Goal: Task Accomplishment & Management: Use online tool/utility

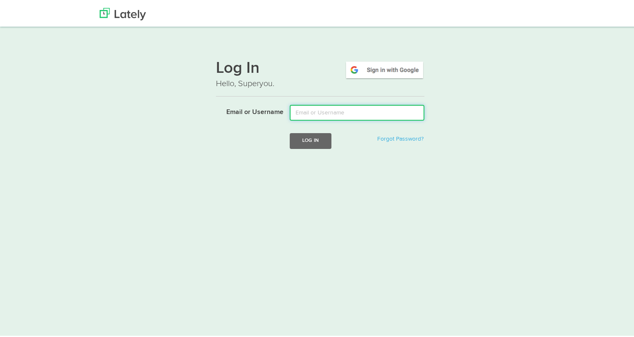
click at [380, 109] on input "Email or Username" at bounding box center [356, 111] width 135 height 16
type input "tamararey@fifth-dimension.io"
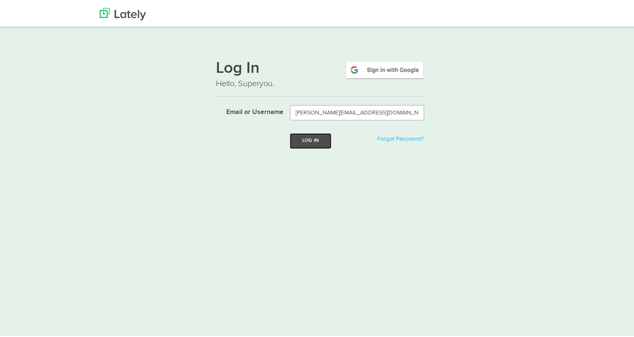
click at [319, 140] on button "Log In" at bounding box center [310, 139] width 42 height 15
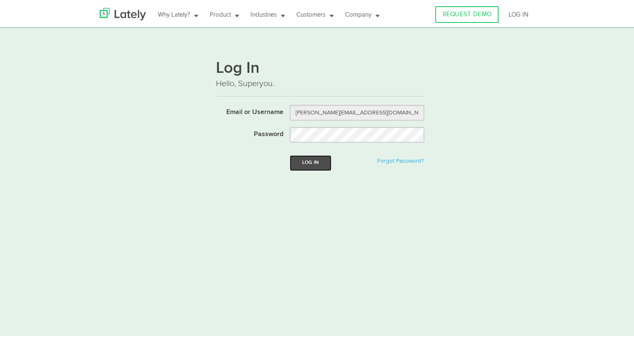
click at [292, 155] on button "Log In" at bounding box center [310, 161] width 42 height 15
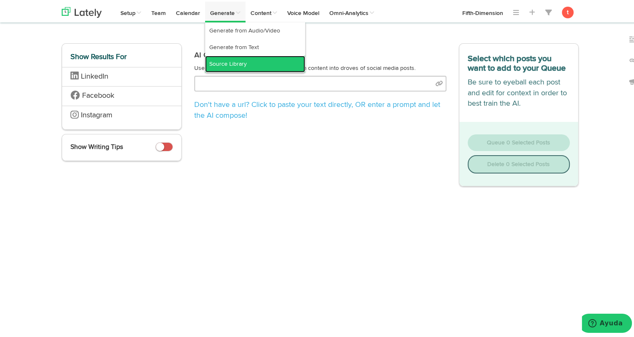
click at [219, 61] on link "Source Library" at bounding box center [255, 62] width 100 height 17
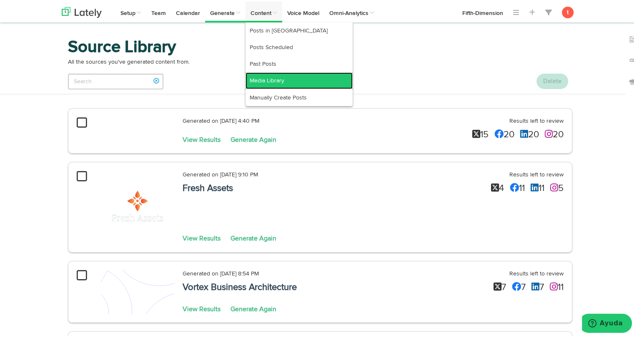
click at [256, 84] on link "Media Library" at bounding box center [298, 79] width 107 height 17
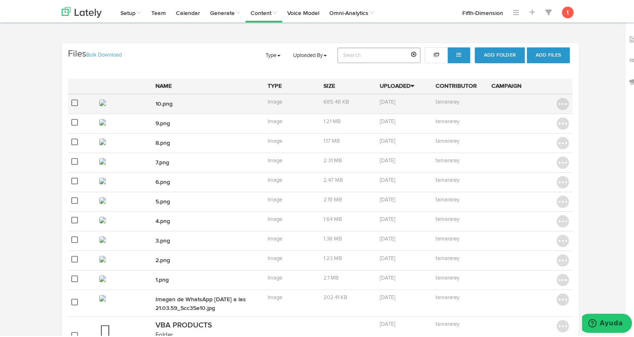
click at [132, 104] on div at bounding box center [123, 101] width 49 height 10
click at [162, 101] on link "10.png" at bounding box center [163, 103] width 17 height 6
